Goal: Find contact information: Find contact information

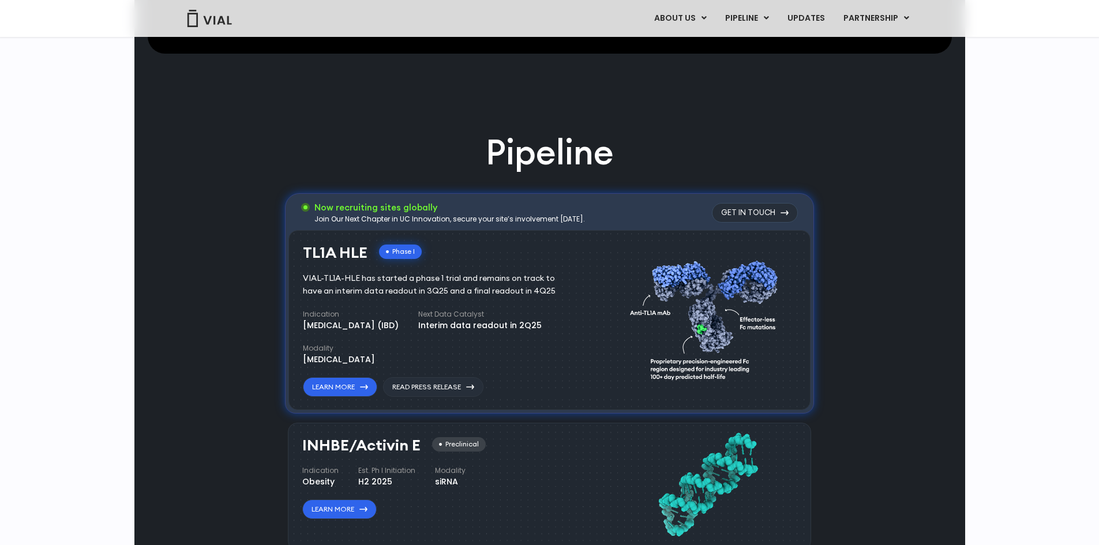
scroll to position [3370, 0]
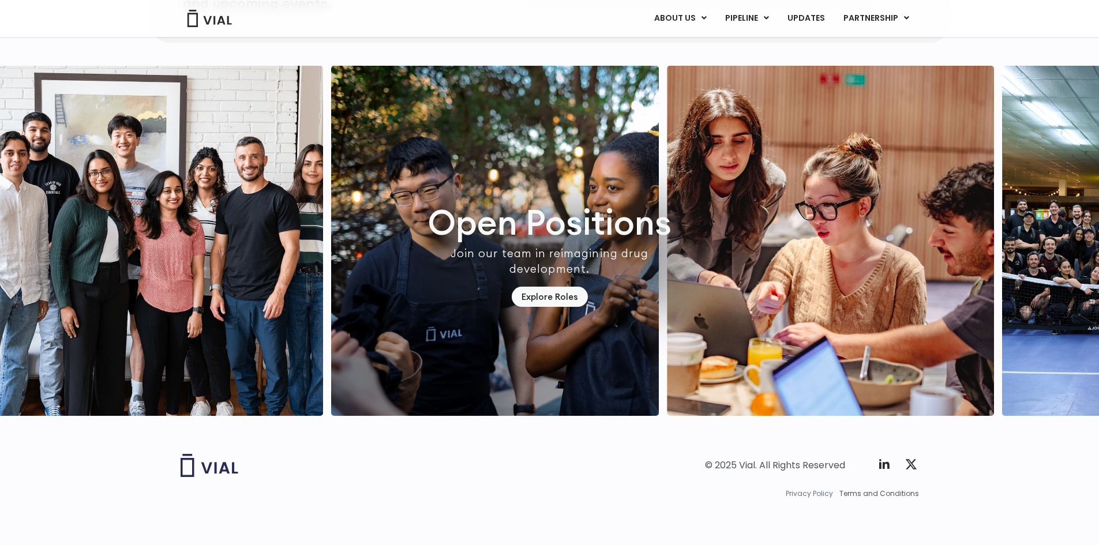
click at [800, 493] on span "Privacy Policy" at bounding box center [809, 494] width 47 height 10
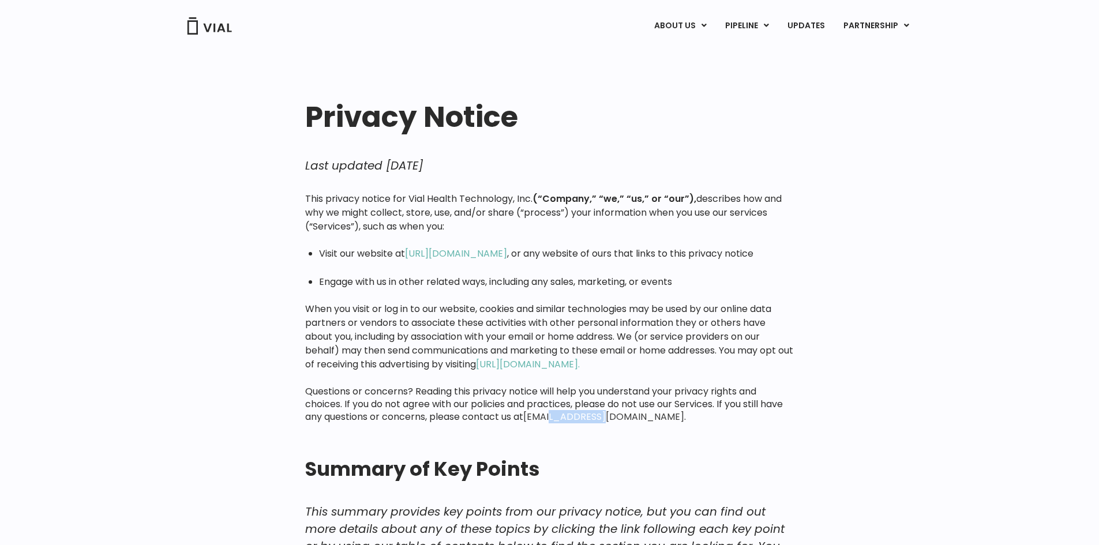
drag, startPoint x: 616, startPoint y: 406, endPoint x: 554, endPoint y: 410, distance: 61.8
click at [554, 410] on div "This privacy notice for Vial Health Technology, Inc. (“Company,” “we,” “us,” or…" at bounding box center [549, 307] width 489 height 231
copy link "@[DOMAIN_NAME]."
